Goal: Communication & Community: Answer question/provide support

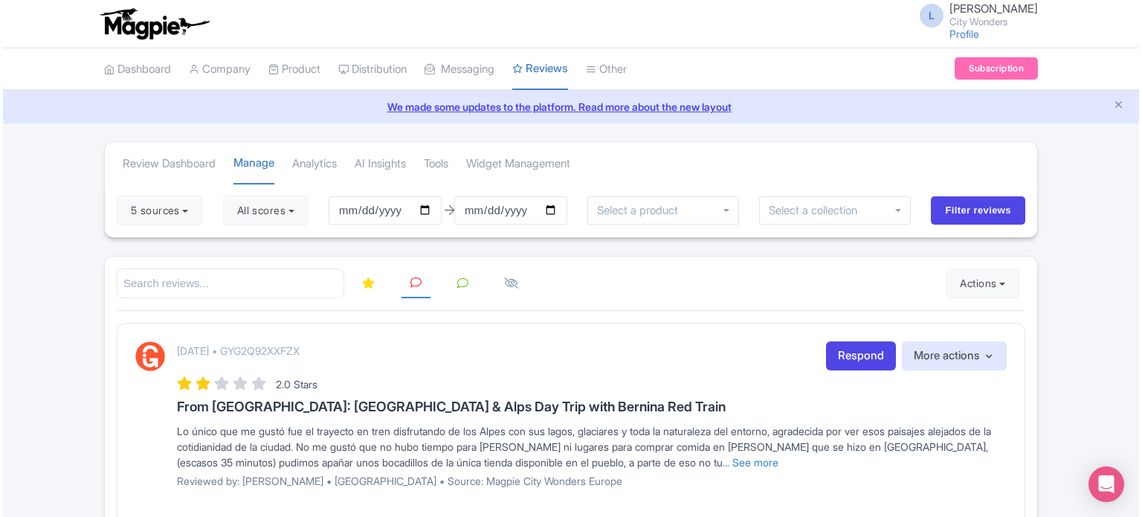
scroll to position [74, 0]
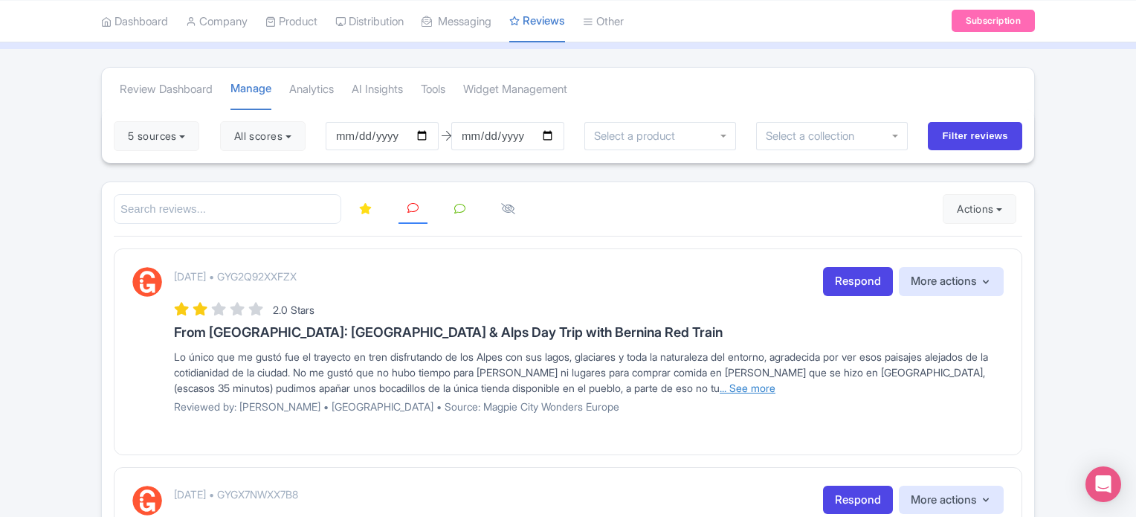
click at [726, 384] on link "... See more" at bounding box center [748, 387] width 56 height 13
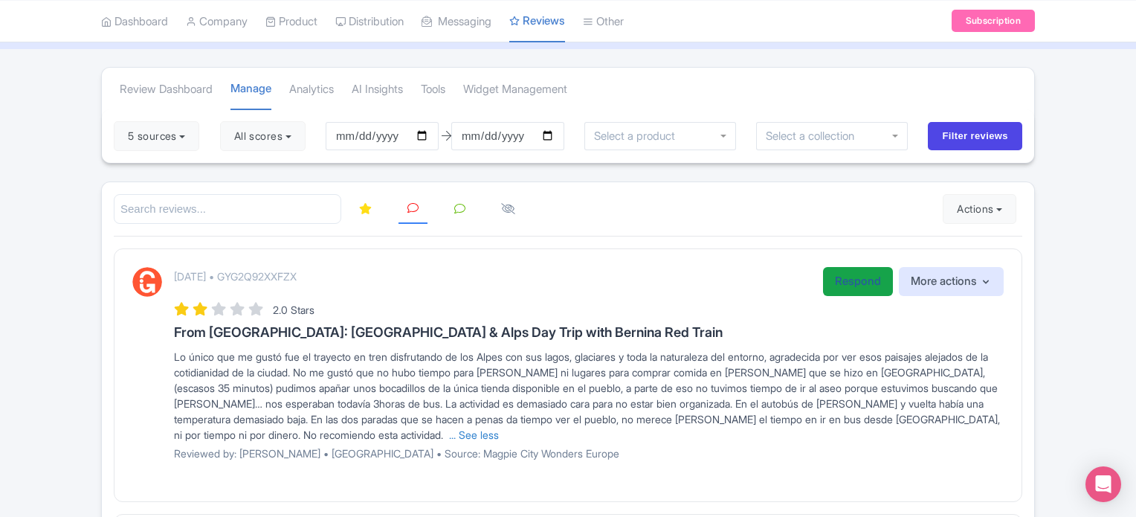
click at [839, 279] on link "Respond" at bounding box center [858, 281] width 70 height 29
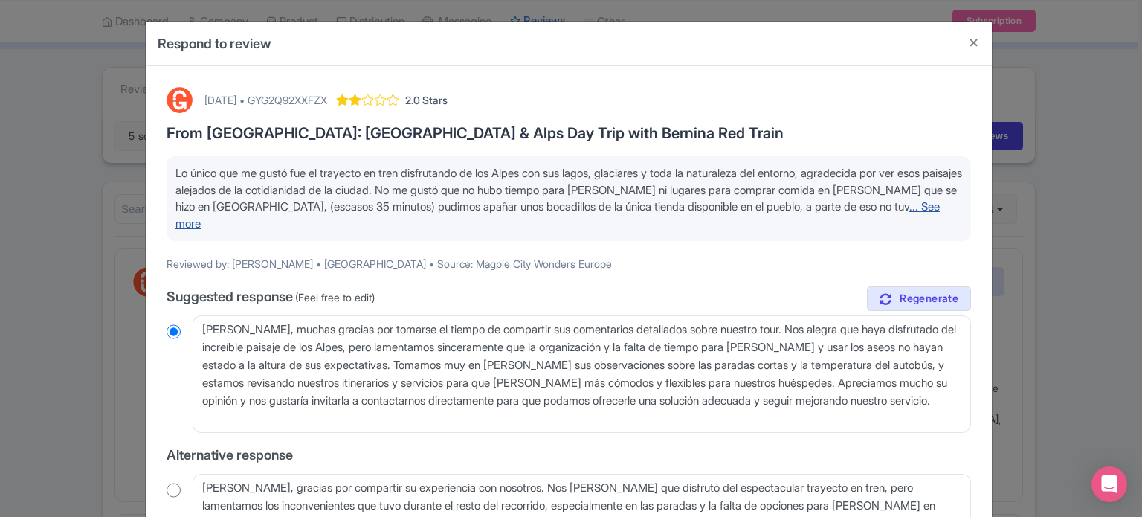
click at [911, 199] on link "... See more" at bounding box center [557, 214] width 764 height 31
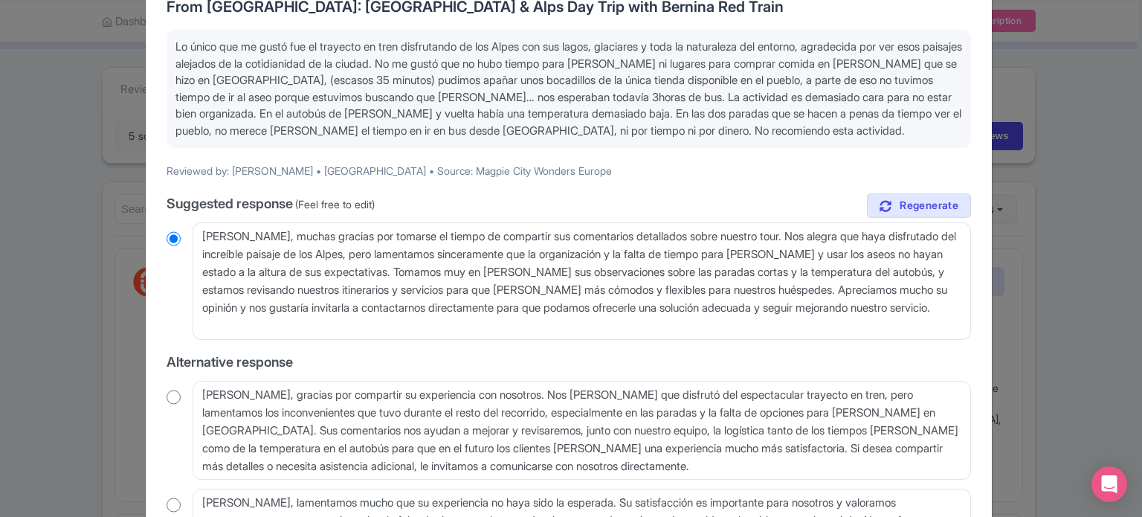
scroll to position [149, 0]
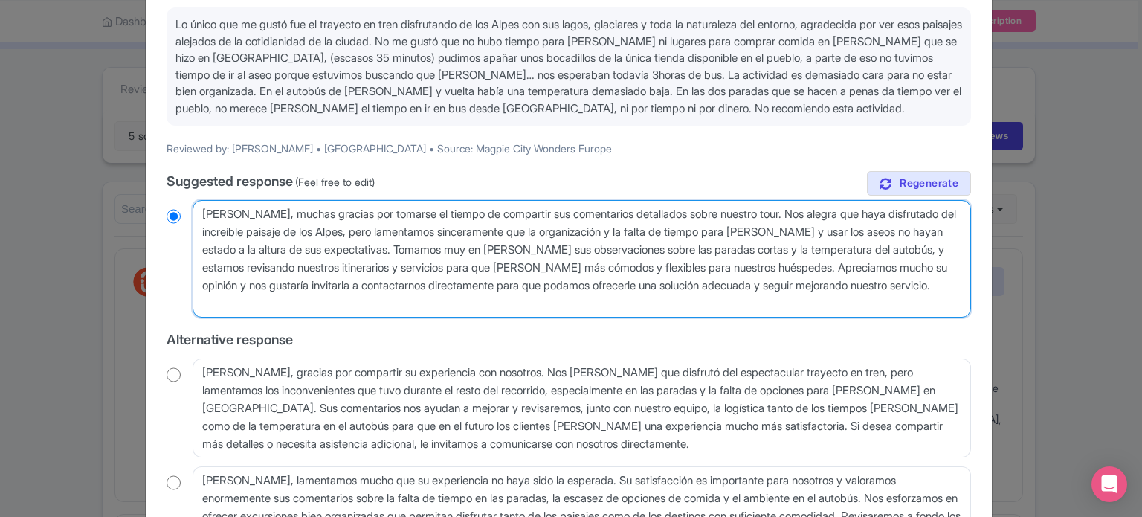
drag, startPoint x: 809, startPoint y: 213, endPoint x: 825, endPoint y: 213, distance: 16.4
click at [825, 213] on textarea "Estimada Delia, muchas gracias por tomarse el tiempo de compartir sus comentari…" at bounding box center [582, 258] width 778 height 117
drag, startPoint x: 869, startPoint y: 267, endPoint x: 251, endPoint y: 264, distance: 617.8
click at [251, 264] on textarea "Estimada Delia, muchas gracias por tomarse el tiempo de compartir sus comentari…" at bounding box center [582, 258] width 778 height 117
type textarea "Estimada Delia, muchas gracias por tomarse el tiempo de compartir sus comentari…"
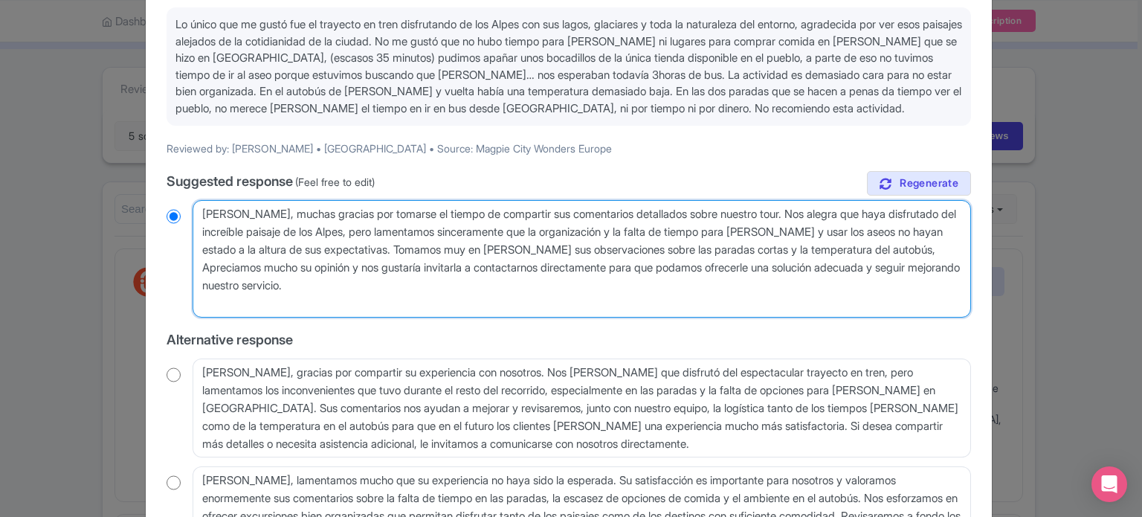
radio input "true"
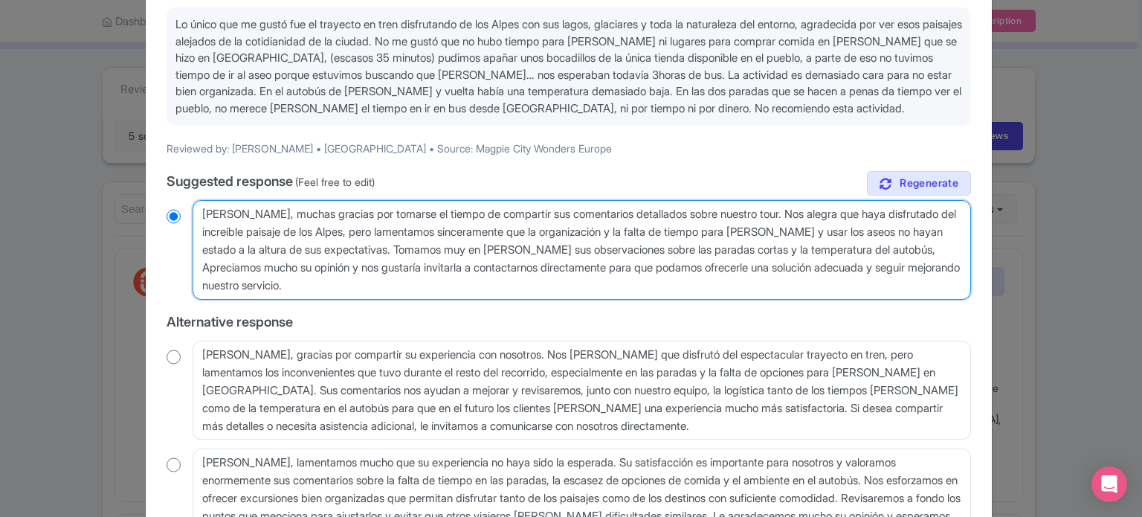
type textarea "Estimada Delia, muchas gracias por tomarse el tiempo de compartir sus comentari…"
radio input "true"
type textarea "Estimada Delia, muchas gracias por tomarse el tiempo de compartir sus comentari…"
radio input "true"
type textarea "Estimada Delia, muchas gracias por tomarse el tiempo de compartir sus comentari…"
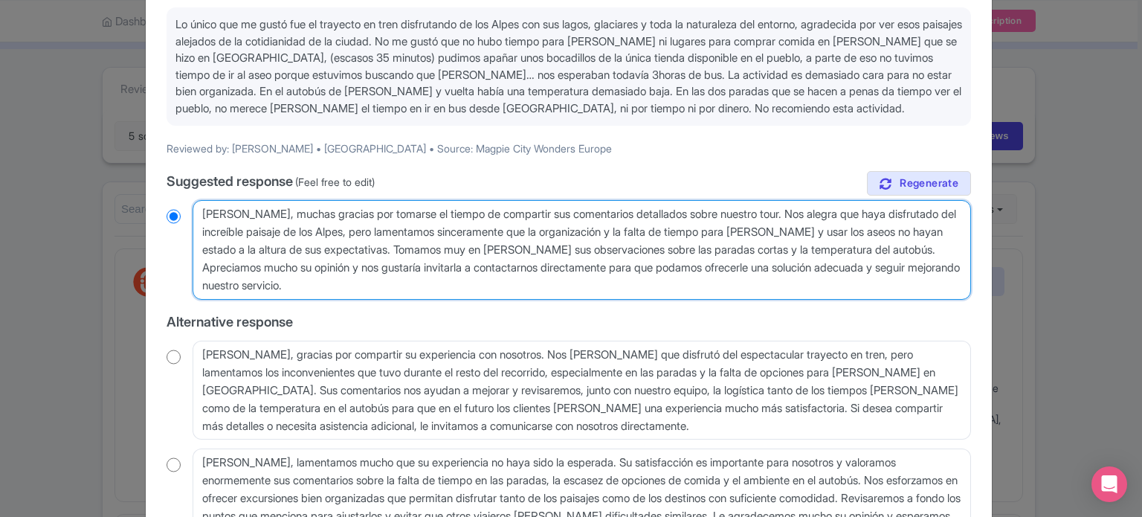
radio input "true"
click at [705, 210] on textarea "Estimada Delia, muchas gracias por tomarse el tiempo de compartir sus comentari…" at bounding box center [582, 250] width 778 height 100
type textarea "Estimada Delia, muchas gracias por tomarse el tiempo de compartir sus comentari…"
radio input "true"
type textarea "Estimada Delia, muchas gracias por tomarse el tiempo de compartir sus comentari…"
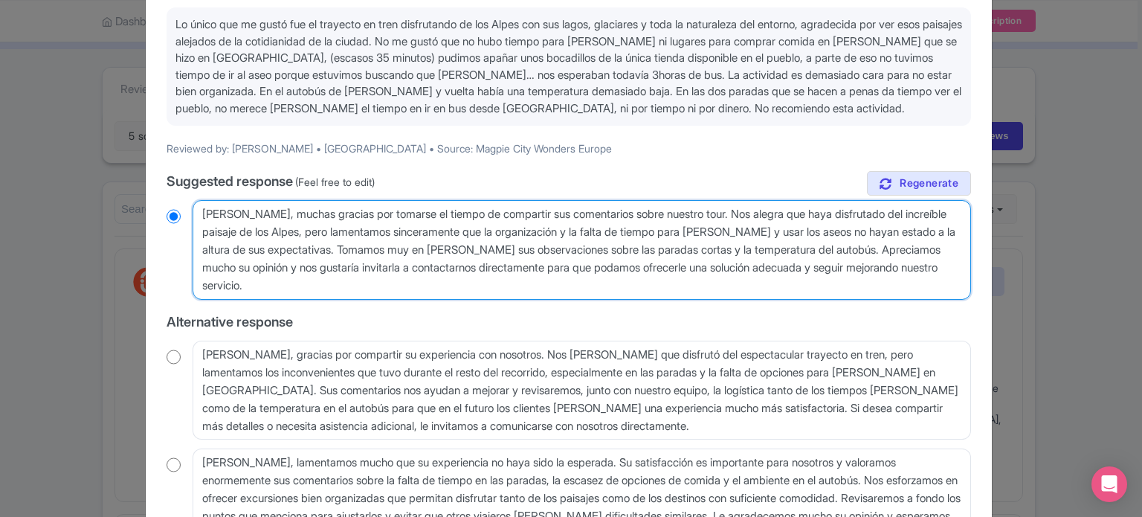
radio input "true"
drag, startPoint x: 367, startPoint y: 232, endPoint x: 399, endPoint y: 245, distance: 34.7
click at [399, 245] on textarea "Estimada Delia, muchas gracias por tomarse el tiempo de compartir sus comentari…" at bounding box center [582, 250] width 778 height 100
type textarea "Estimada Delia, muchas gracias por tomarse el tiempo de compartir sus comentari…"
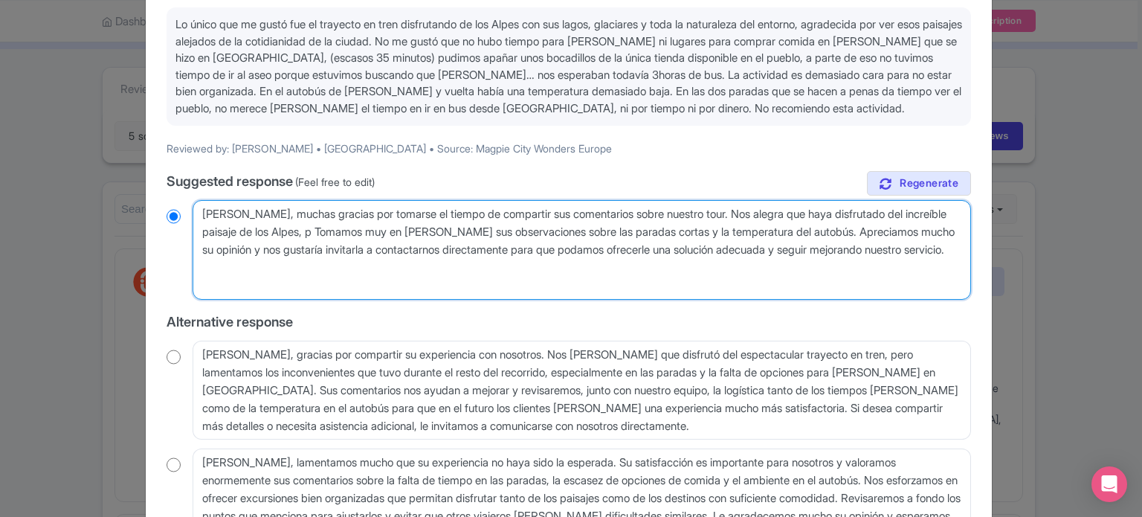
radio input "true"
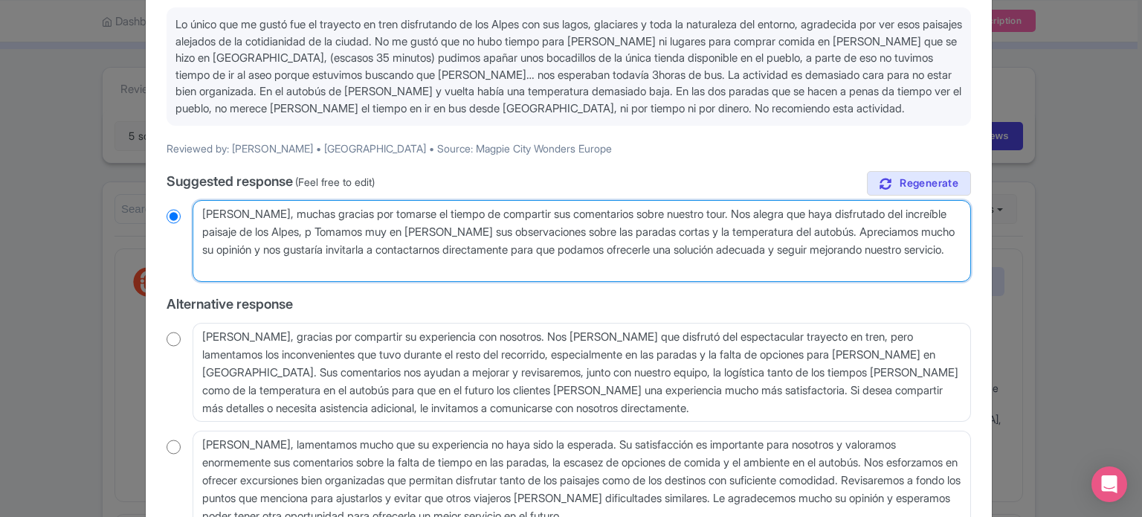
type textarea "Estimada Delia, muchas gracias por tomarse el tiempo de compartir sus comentari…"
radio input "true"
type textarea "Estimada Delia, muchas gracias por tomarse el tiempo de compartir sus comentari…"
radio input "true"
type textarea "Estimada Delia, muchas gracias por tomarse el tiempo de compartir sus comentari…"
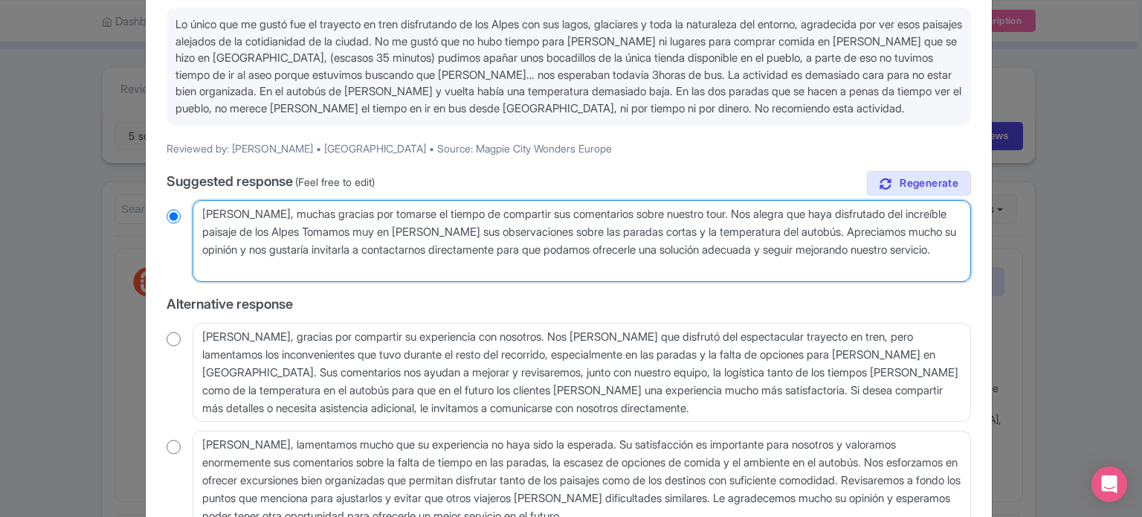
radio input "true"
type textarea "Estimada Delia, muchas gracias por tomarse el tiempo de compartir sus comentari…"
radio input "true"
drag, startPoint x: 372, startPoint y: 249, endPoint x: 379, endPoint y: 262, distance: 15.0
click at [379, 262] on textarea "Estimada Delia, muchas gracias por tomarse el tiempo de compartir sus comentari…" at bounding box center [582, 241] width 778 height 82
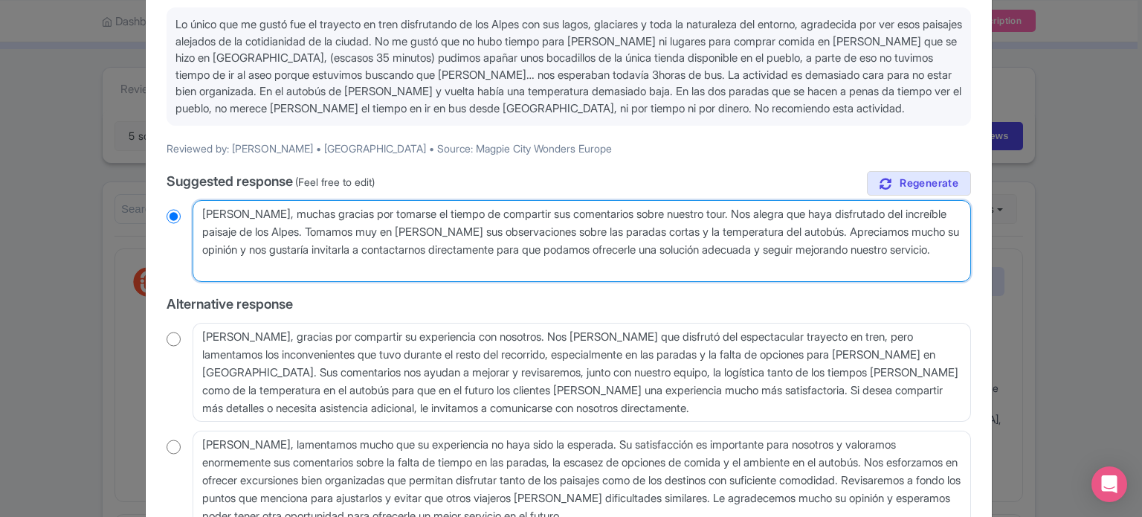
type textarea "Estimada Delia, muchas gracias por tomarse el tiempo de compartir sus comentari…"
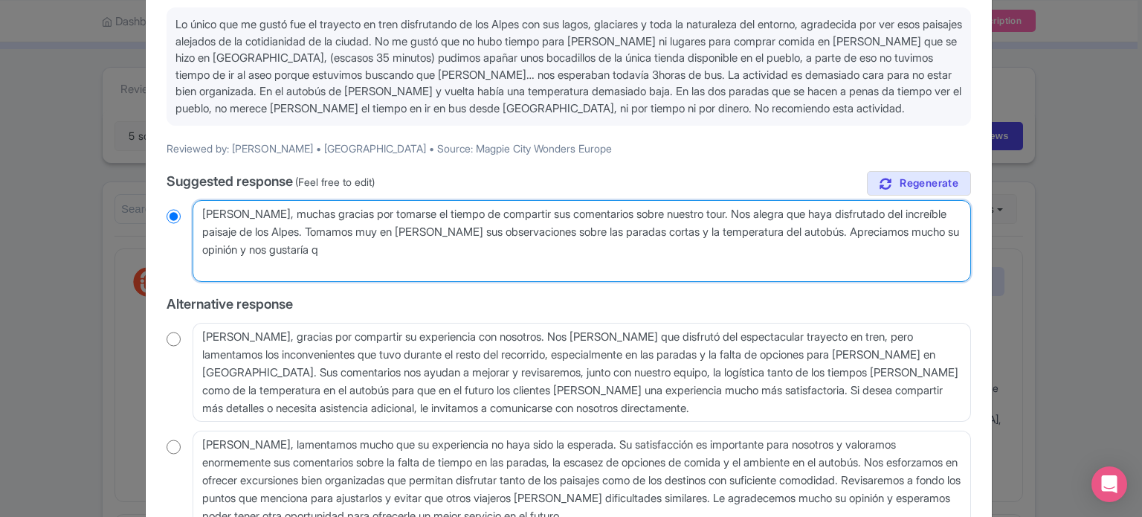
radio input "true"
type textarea "Estimada Delia, muchas gracias por tomarse el tiempo de compartir sus comentari…"
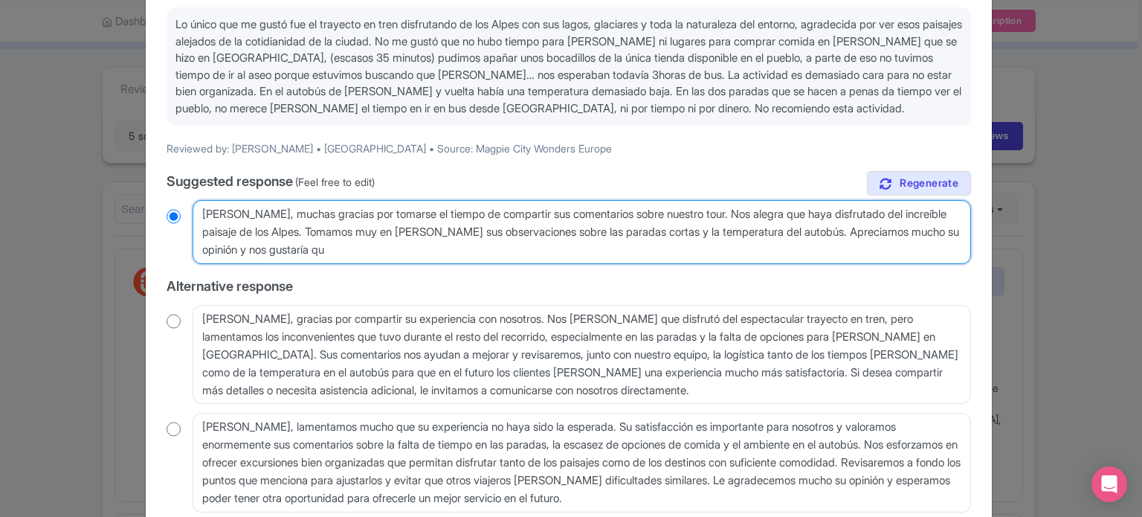
radio input "true"
type textarea "Estimada Delia, muchas gracias por tomarse el tiempo de compartir sus comentari…"
radio input "true"
type textarea "Estimada Delia, muchas gracias por tomarse el tiempo de compartir sus comentari…"
radio input "true"
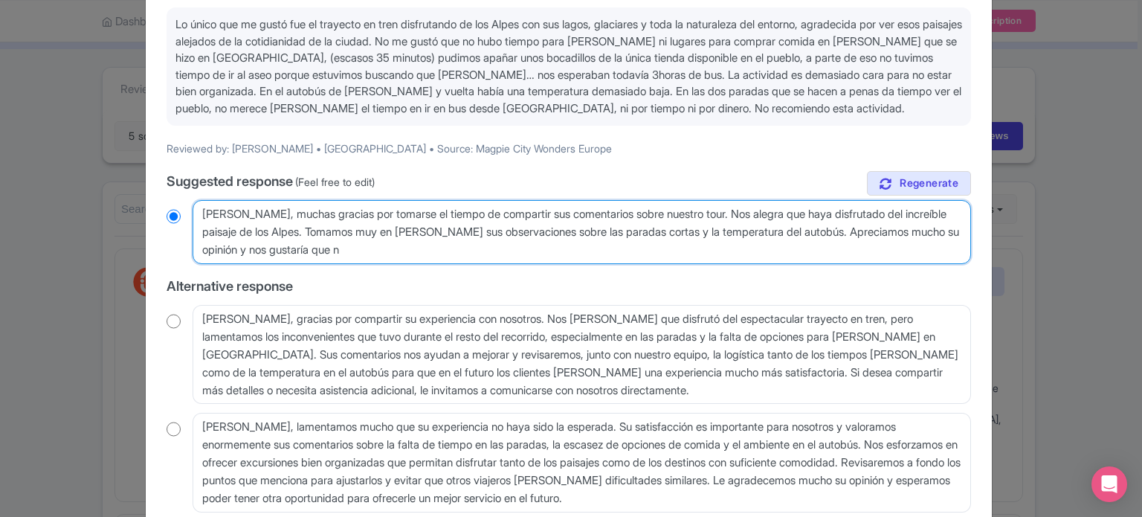
type textarea "Estimada Delia, muchas gracias por tomarse el tiempo de compartir sus comentari…"
radio input "true"
type textarea "Estimada Delia, muchas gracias por tomarse el tiempo de compartir sus comentari…"
radio input "true"
type textarea "Estimada Delia, muchas gracias por tomarse el tiempo de compartir sus comentari…"
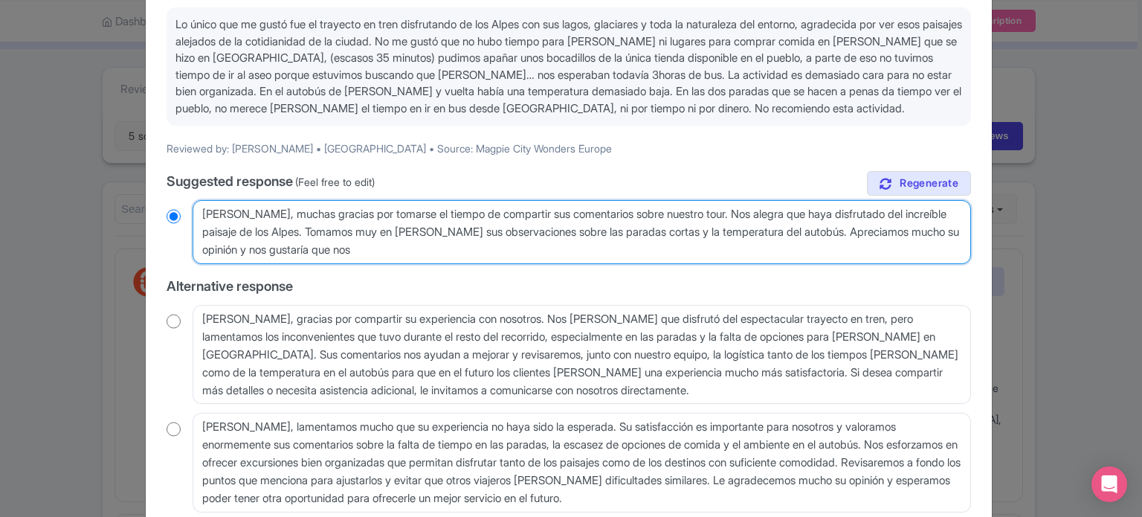
radio input "true"
type textarea "Estimada Delia, muchas gracias por tomarse el tiempo de compartir sus comentari…"
radio input "true"
type textarea "Estimada Delia, muchas gracias por tomarse el tiempo de compartir sus comentari…"
radio input "true"
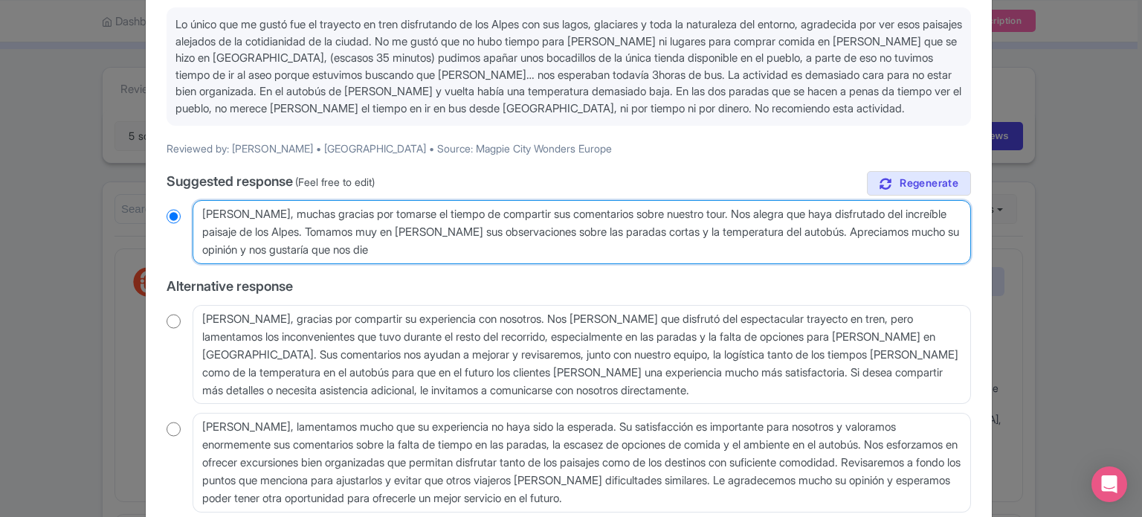
type textarea "Estimada Delia, muchas gracias por tomarse el tiempo de compartir sus comentari…"
radio input "true"
type textarea "Estimada Delia, muchas gracias por tomarse el tiempo de compartir sus comentari…"
radio input "true"
type textarea "Estimada Delia, muchas gracias por tomarse el tiempo de compartir sus comentari…"
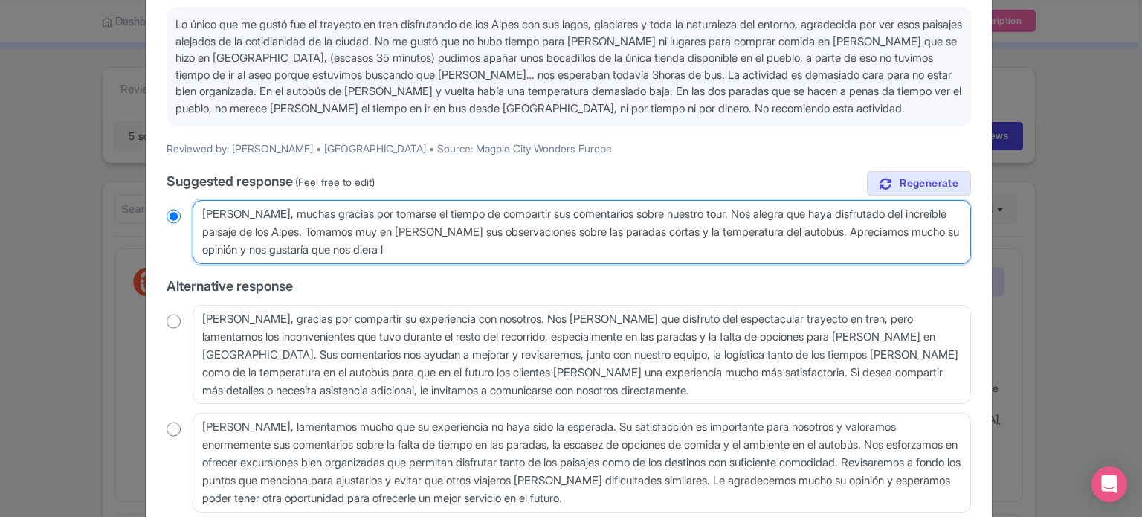
radio input "true"
type textarea "Estimada Delia, muchas gracias por tomarse el tiempo de compartir sus comentari…"
radio input "true"
type textarea "Estimada Delia, muchas gracias por tomarse el tiempo de compartir sus comentari…"
radio input "true"
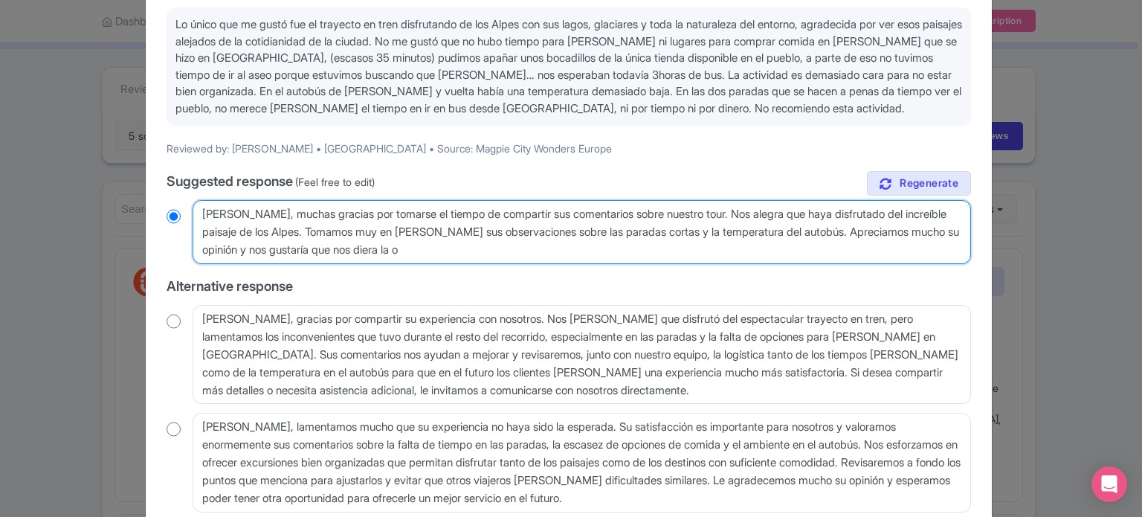
type textarea "Estimada Delia, muchas gracias por tomarse el tiempo de compartir sus comentari…"
radio input "true"
type textarea "Estimada Delia, muchas gracias por tomarse el tiempo de compartir sus comentari…"
radio input "true"
type textarea "Estimada Delia, muchas gracias por tomarse el tiempo de compartir sus comentari…"
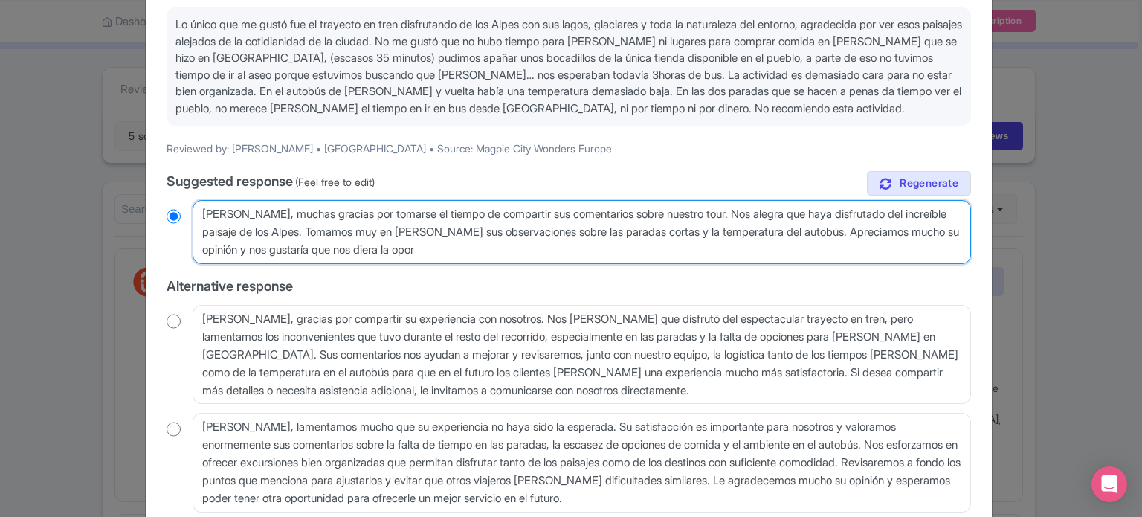
radio input "true"
type textarea "Estimada Delia, muchas gracias por tomarse el tiempo de compartir sus comentari…"
radio input "true"
type textarea "Estimada Delia, muchas gracias por tomarse el tiempo de compartir sus comentari…"
radio input "true"
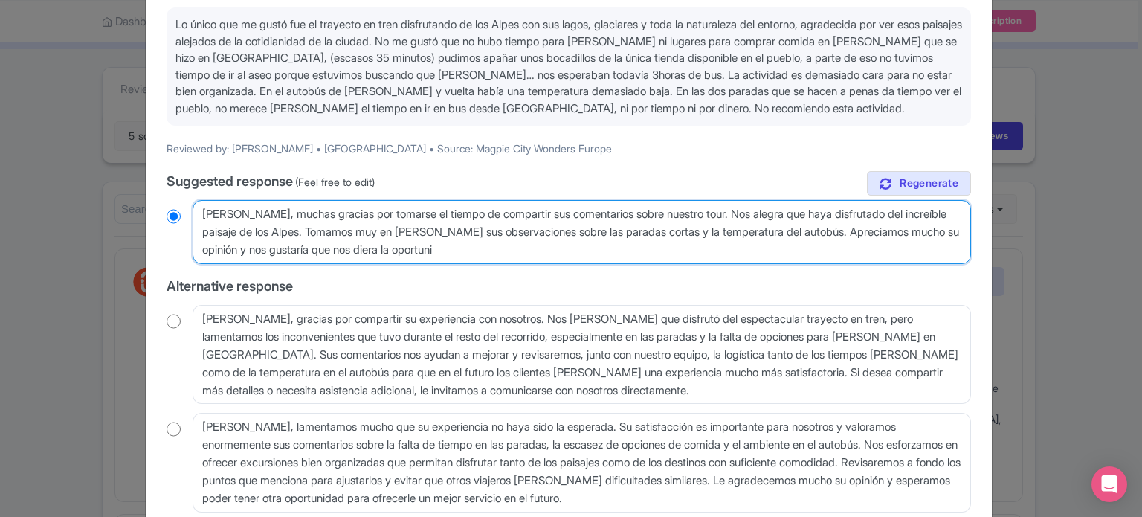
type textarea "Estimada Delia, muchas gracias por tomarse el tiempo de compartir sus comentari…"
radio input "true"
type textarea "Estimada Delia, muchas gracias por tomarse el tiempo de compartir sus comentari…"
radio input "true"
type textarea "Estimada Delia, muchas gracias por tomarse el tiempo de compartir sus comentari…"
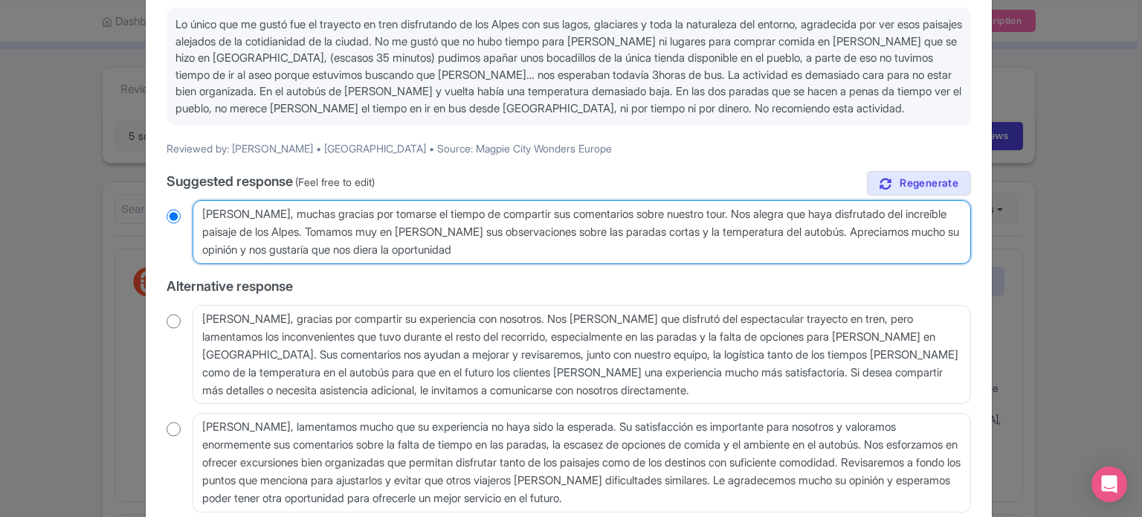
radio input "true"
type textarea "Estimada Delia, muchas gracias por tomarse el tiempo de compartir sus comentari…"
radio input "true"
type textarea "Estimada Delia, muchas gracias por tomarse el tiempo de compartir sus comentari…"
radio input "true"
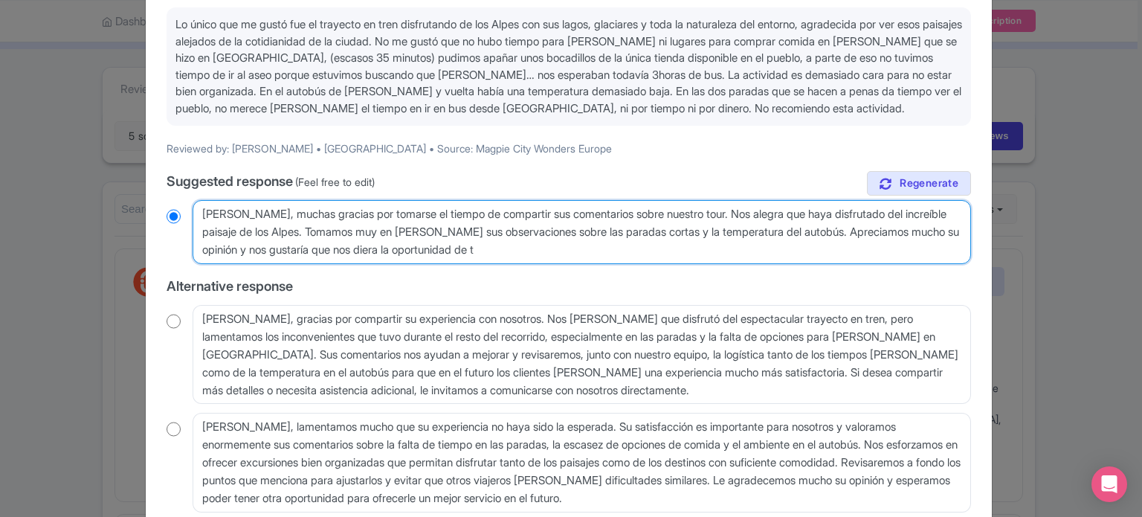
type textarea "Estimada Delia, muchas gracias por tomarse el tiempo de compartir sus comentari…"
radio input "true"
type textarea "Estimada Delia, muchas gracias por tomarse el tiempo de compartir sus comentari…"
radio input "true"
type textarea "Estimada Delia, muchas gracias por tomarse el tiempo de compartir sus comentari…"
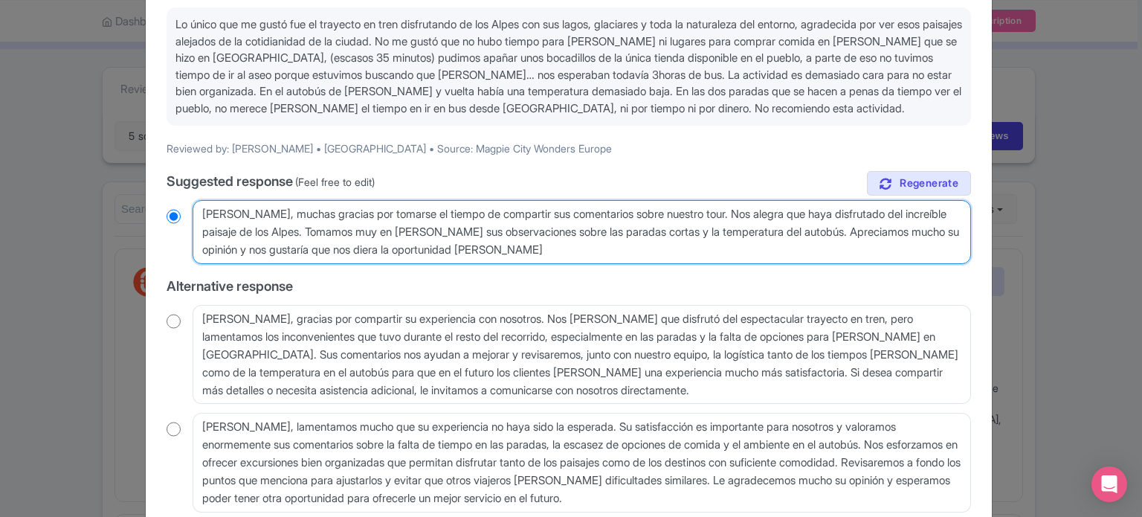
radio input "true"
type textarea "Estimada Delia, muchas gracias por tomarse el tiempo de compartir sus comentari…"
radio input "true"
type textarea "Estimada Delia, muchas gracias por tomarse el tiempo de compartir sus comentari…"
radio input "true"
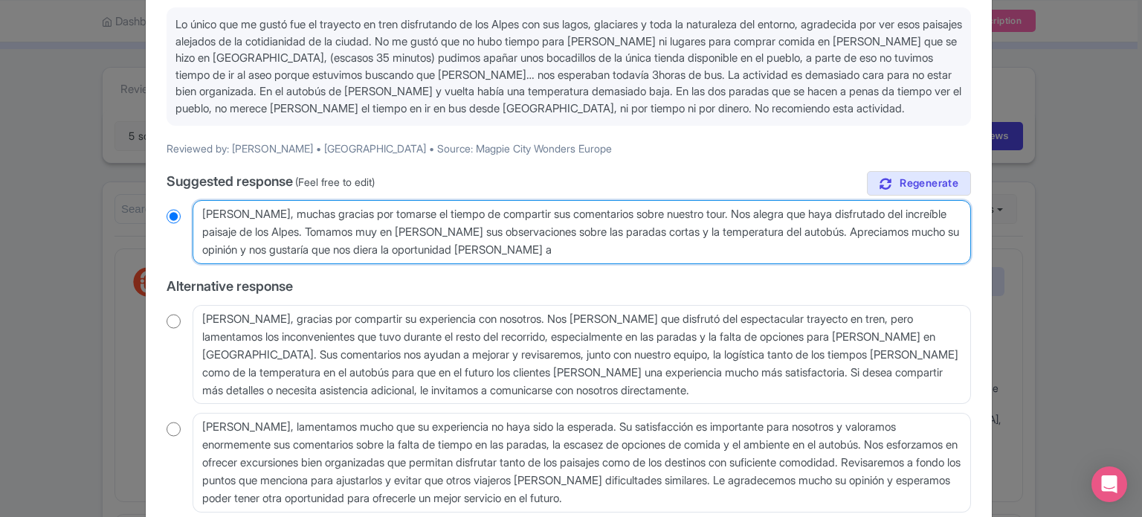
type textarea "Estimada Delia, muchas gracias por tomarse el tiempo de compartir sus comentari…"
radio input "true"
type textarea "Estimada Delia, muchas gracias por tomarse el tiempo de compartir sus comentari…"
radio input "true"
type textarea "Estimada Delia, muchas gracias por tomarse el tiempo de compartir sus comentari…"
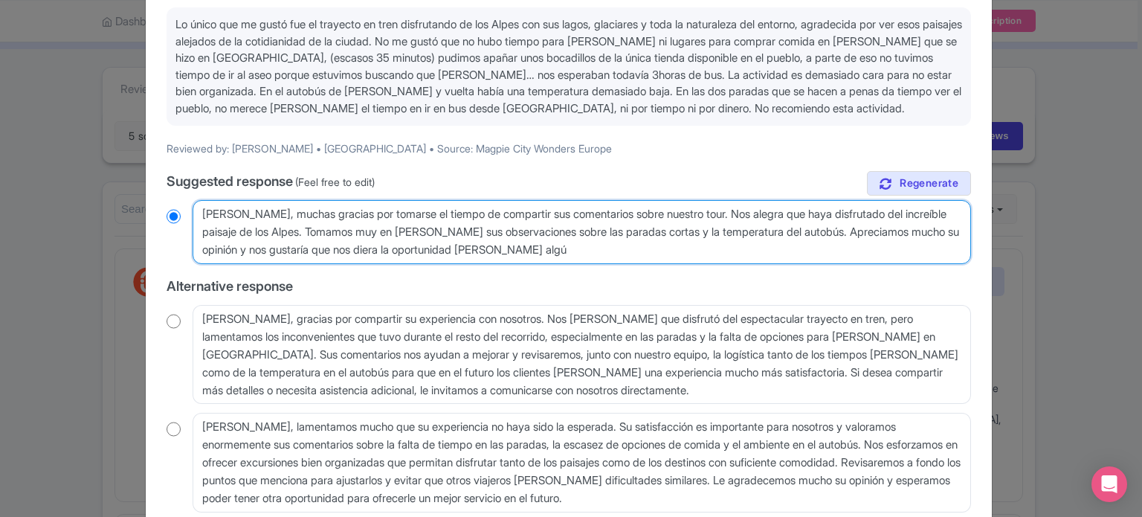
radio input "true"
type textarea "Estimada Delia, muchas gracias por tomarse el tiempo de compartir sus comentari…"
radio input "true"
type textarea "Estimada Delia, muchas gracias por tomarse el tiempo de compartir sus comentari…"
radio input "true"
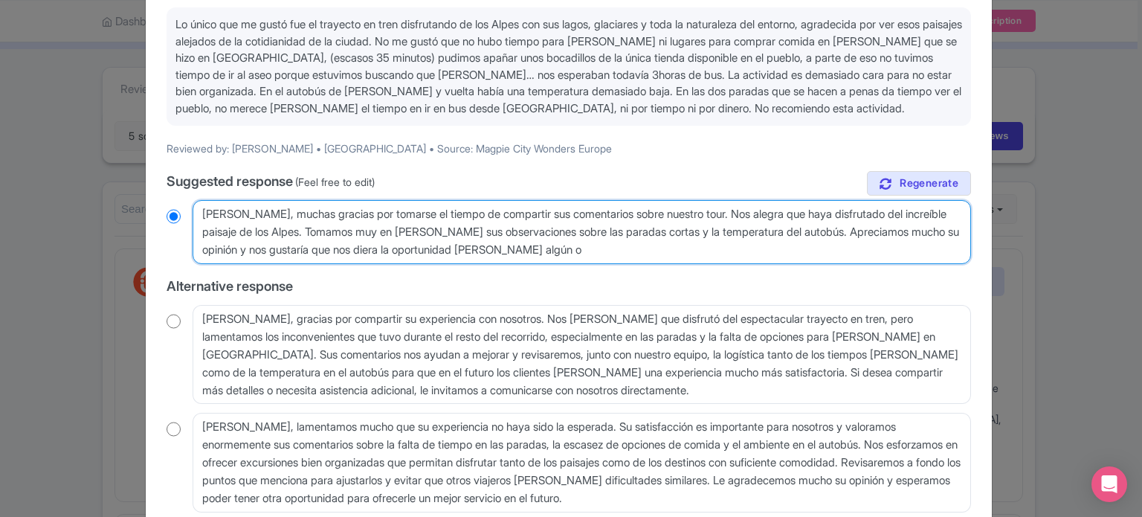
type textarea "Estimada Delia, muchas gracias por tomarse el tiempo de compartir sus comentari…"
radio input "true"
type textarea "Estimada Delia, muchas gracias por tomarse el tiempo de compartir sus comentari…"
radio input "true"
type textarea "Estimada Delia, muchas gracias por tomarse el tiempo de compartir sus comentari…"
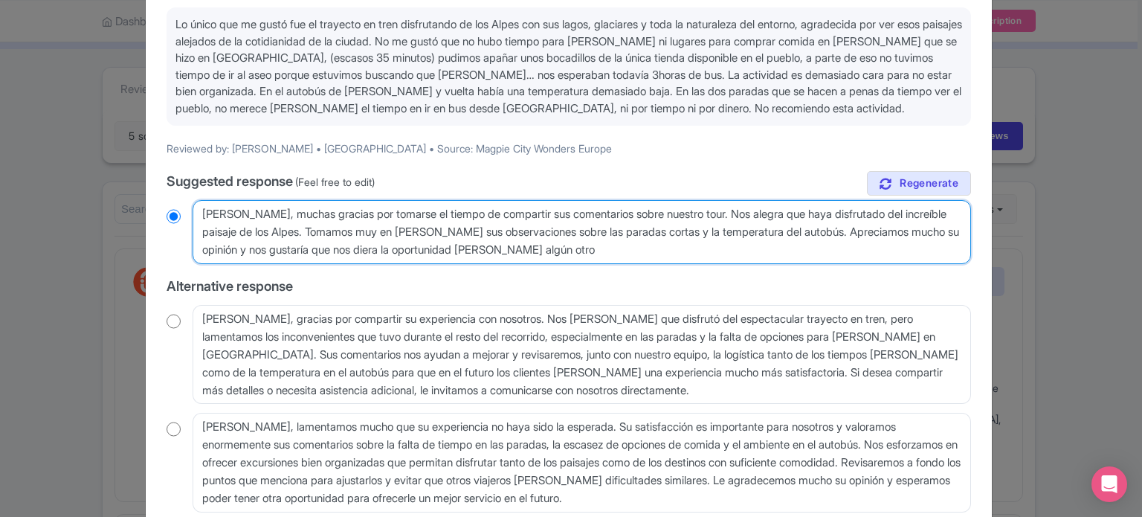
radio input "true"
type textarea "Estimada Delia, muchas gracias por tomarse el tiempo de compartir sus comentari…"
radio input "true"
type textarea "Estimada Delia, muchas gracias por tomarse el tiempo de compartir sus comentari…"
radio input "true"
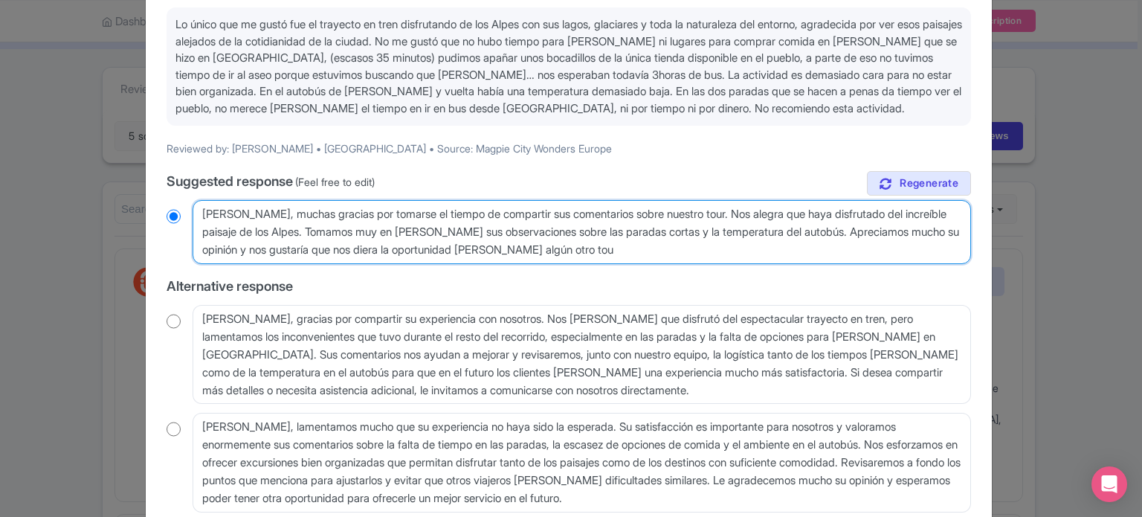
type textarea "Estimada Delia, muchas gracias por tomarse el tiempo de compartir sus comentari…"
radio input "true"
type textarea "Estimada Delia, muchas gracias por tomarse el tiempo de compartir sus comentari…"
radio input "true"
type textarea "Estimada Delia, muchas gracias por tomarse el tiempo de compartir sus comentari…"
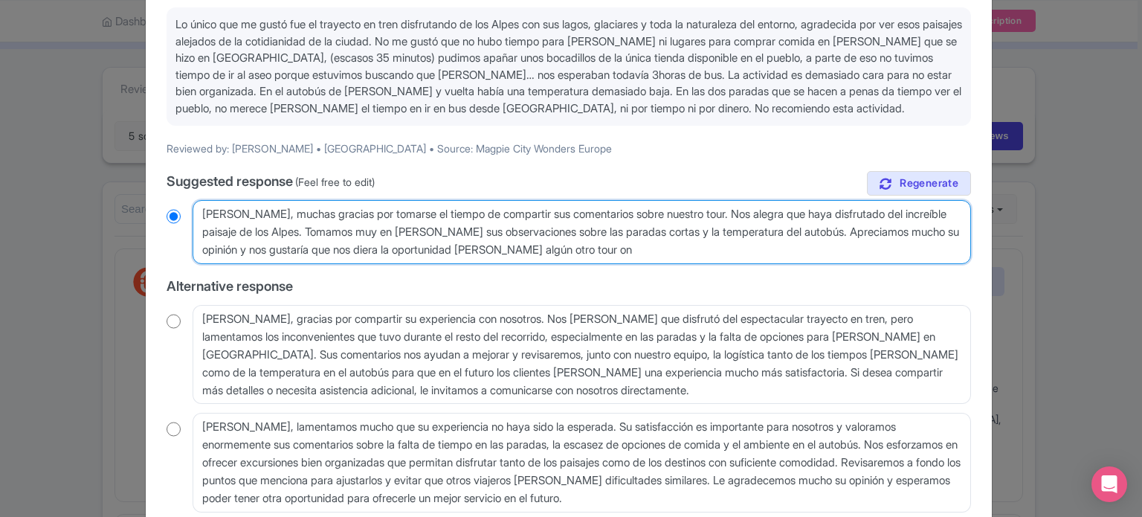
radio input "true"
type textarea "Estimada Delia, muchas gracias por tomarse el tiempo de compartir sus comentari…"
radio input "true"
type textarea "Estimada Delia, muchas gracias por tomarse el tiempo de compartir sus comentari…"
radio input "true"
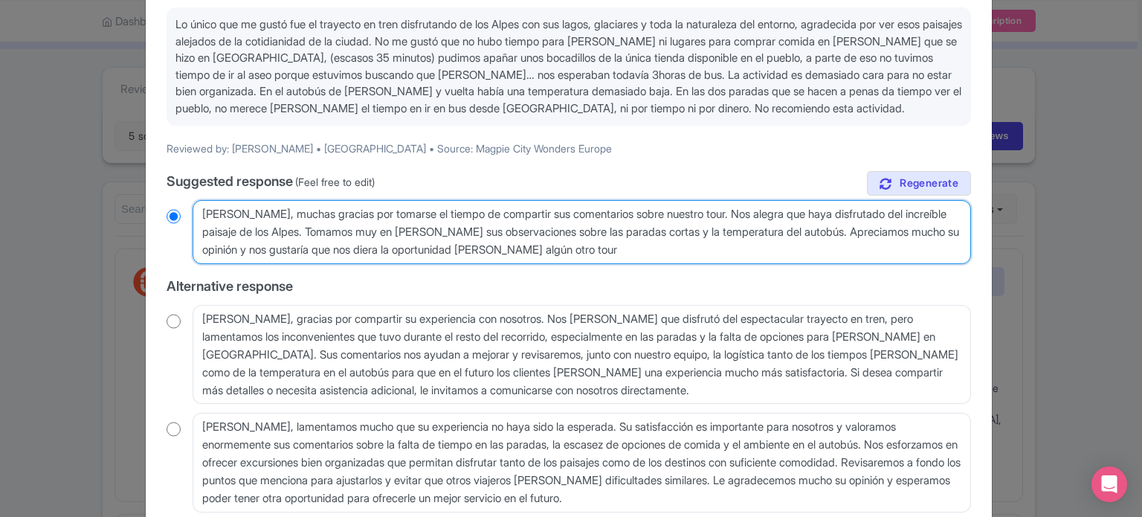
type textarea "Estimada Delia, muchas gracias por tomarse el tiempo de compartir sus comentari…"
radio input "true"
type textarea "Estimada Delia, muchas gracias por tomarse el tiempo de compartir sus comentari…"
radio input "true"
type textarea "Estimada Delia, muchas gracias por tomarse el tiempo de compartir sus comentari…"
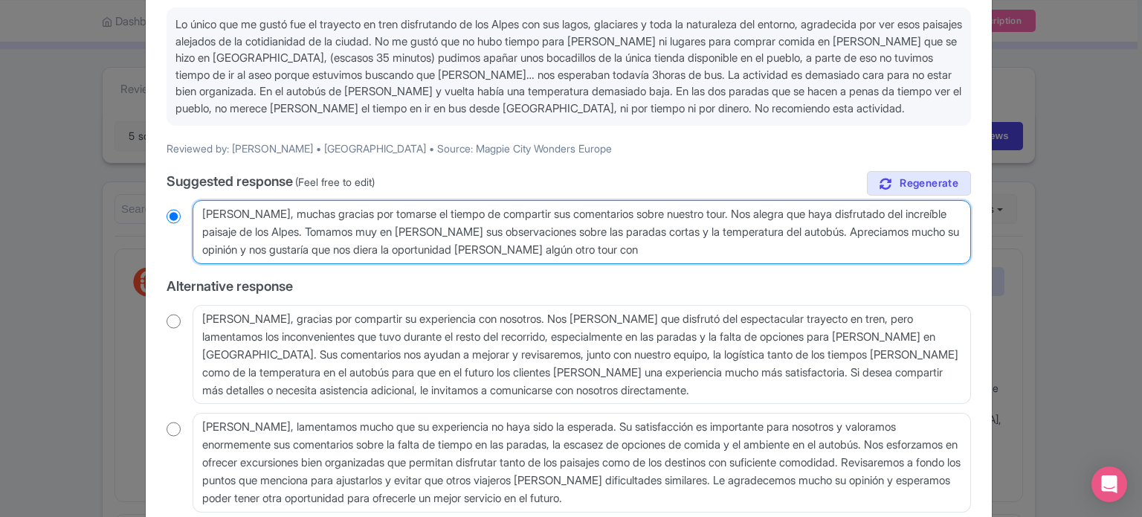
radio input "true"
type textarea "Estimada Delia, muchas gracias por tomarse el tiempo de compartir sus comentari…"
radio input "true"
type textarea "Estimada Delia, muchas gracias por tomarse el tiempo de compartir sus comentari…"
radio input "true"
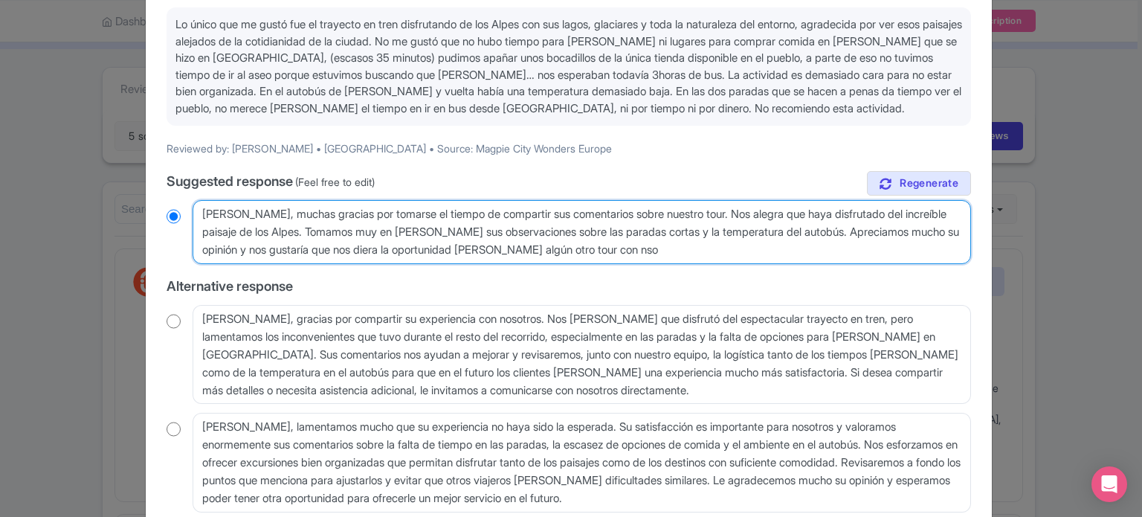
type textarea "Estimada Delia, muchas gracias por tomarse el tiempo de compartir sus comentari…"
radio input "true"
type textarea "Estimada Delia, muchas gracias por tomarse el tiempo de compartir sus comentari…"
radio input "true"
type textarea "Estimada Delia, muchas gracias por tomarse el tiempo de compartir sus comentari…"
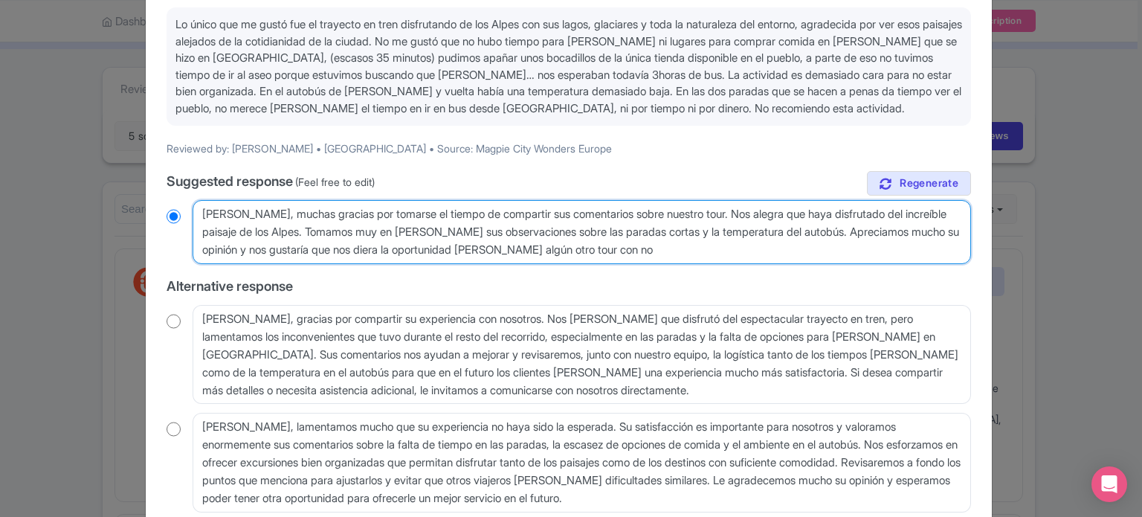
radio input "true"
type textarea "Estimada Delia, muchas gracias por tomarse el tiempo de compartir sus comentari…"
radio input "true"
type textarea "Estimada Delia, muchas gracias por tomarse el tiempo de compartir sus comentari…"
radio input "true"
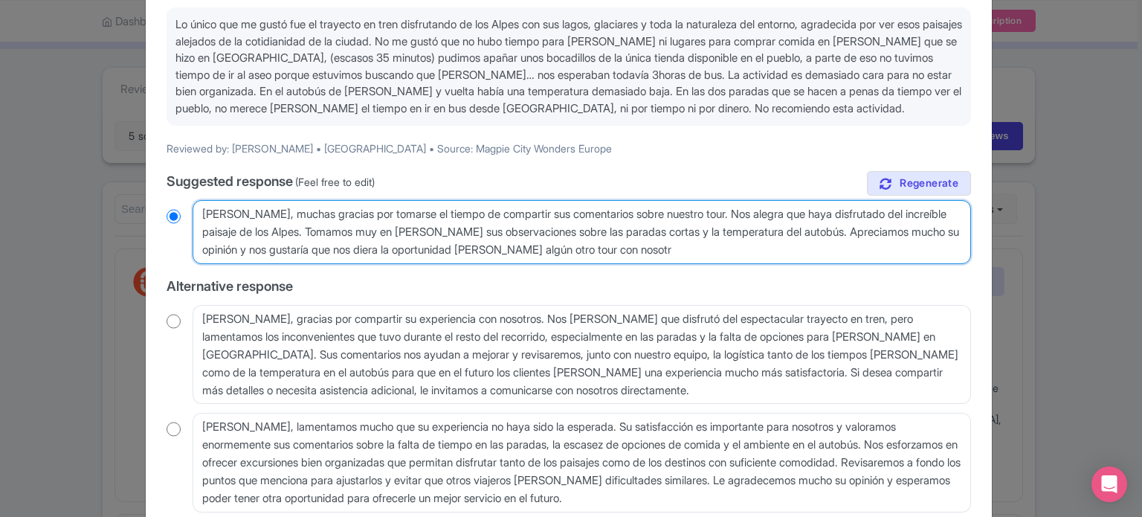
type textarea "Estimada Delia, muchas gracias por tomarse el tiempo de compartir sus comentari…"
radio input "true"
type textarea "[PERSON_NAME], muchas gracias por tomarse el tiempo de compartir sus comentario…"
radio input "true"
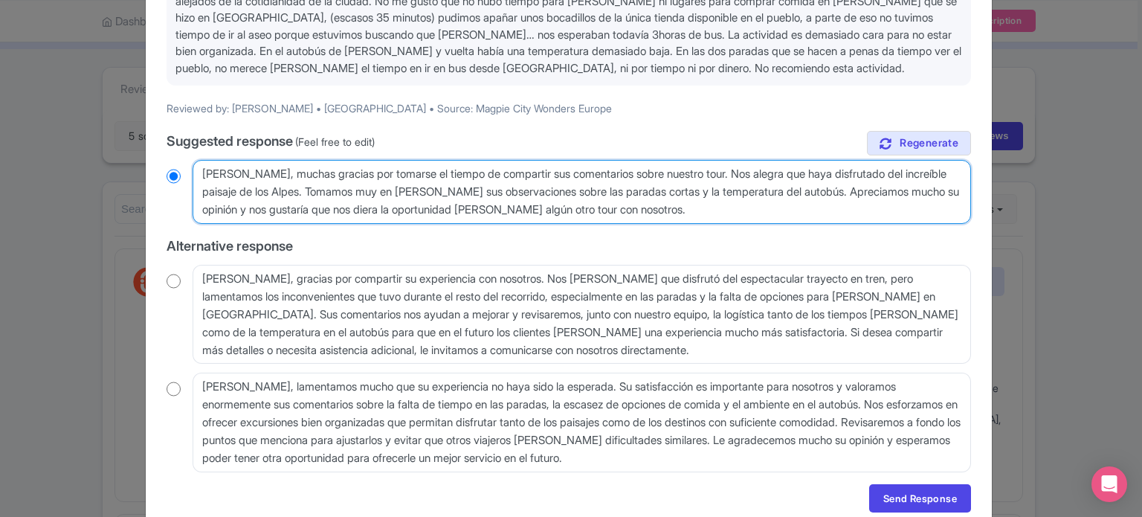
scroll to position [250, 0]
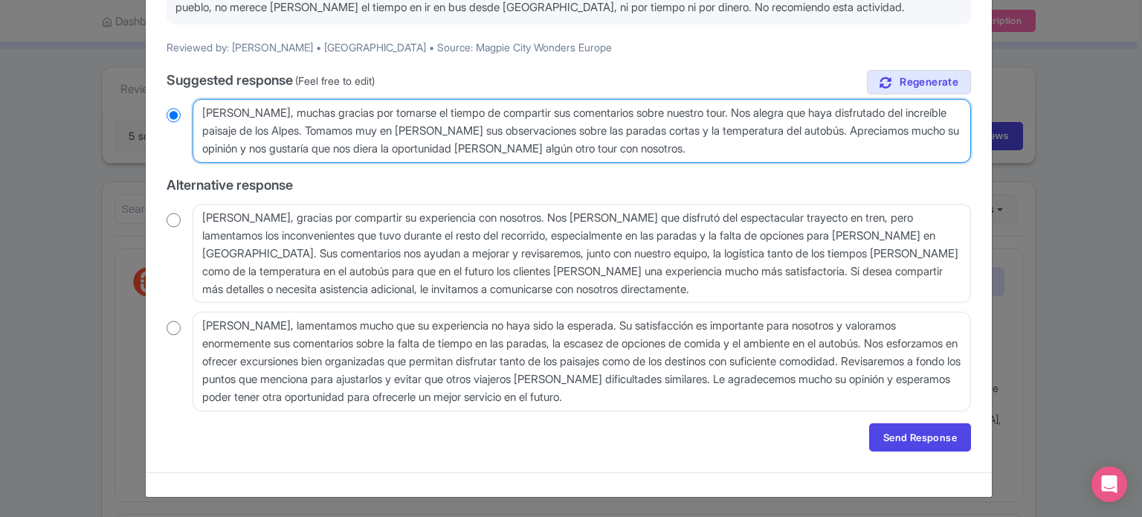
type textarea "[PERSON_NAME], muchas gracias por tomarse el tiempo de compartir sus comentario…"
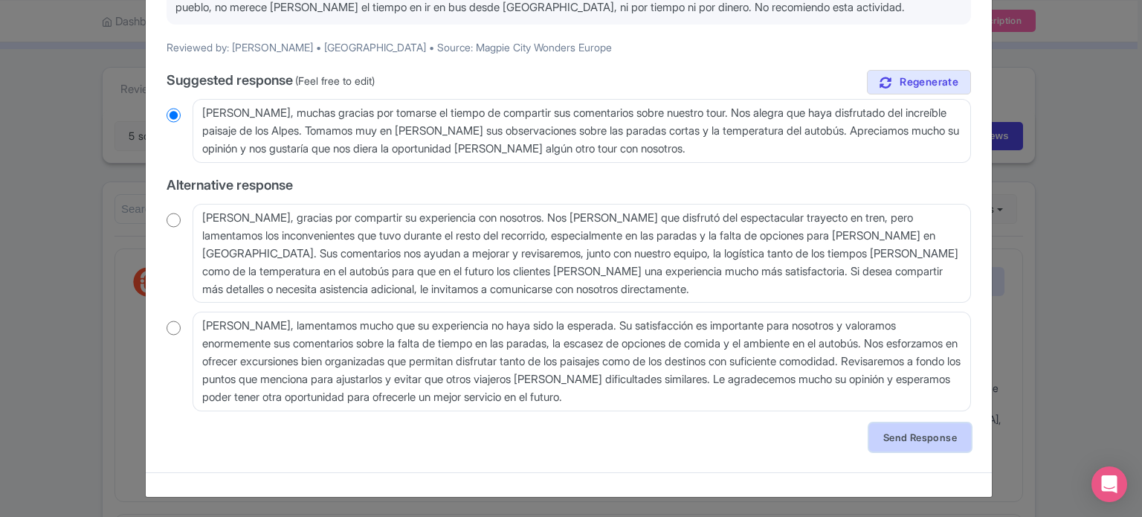
click at [905, 437] on link "Send Response" at bounding box center [920, 437] width 102 height 28
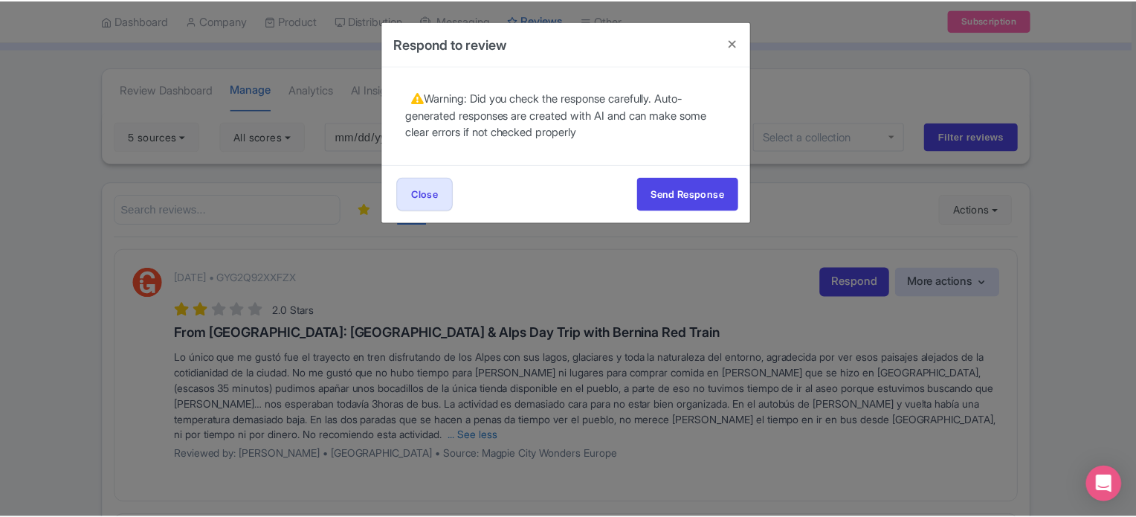
scroll to position [0, 0]
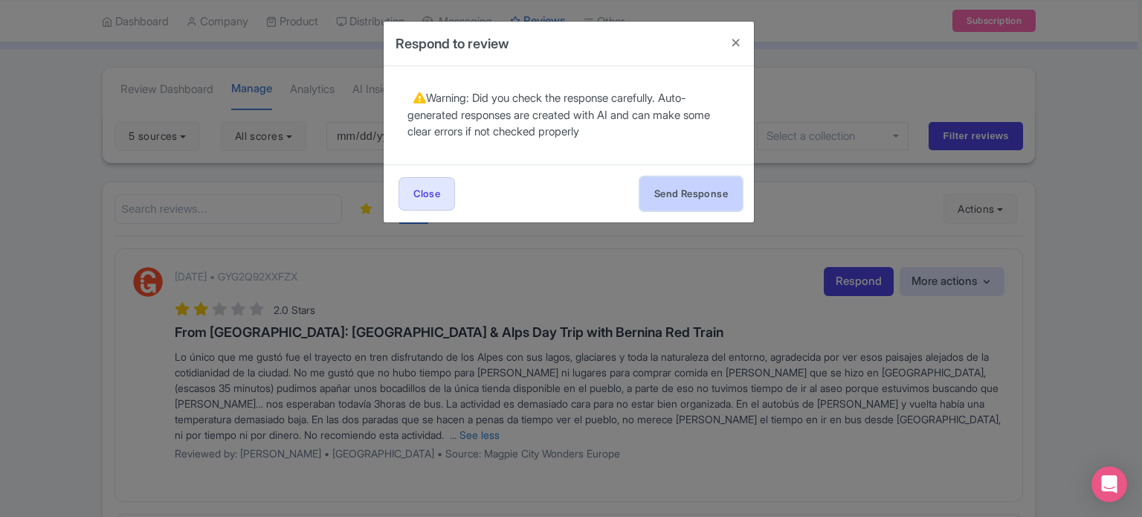
click at [682, 187] on button "Send Response" at bounding box center [691, 193] width 102 height 33
